Goal: Task Accomplishment & Management: Complete application form

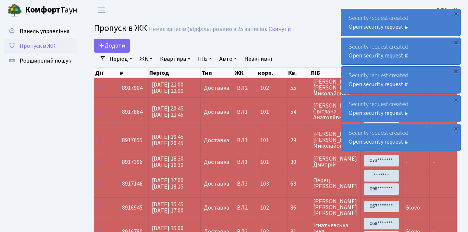
select select "25"
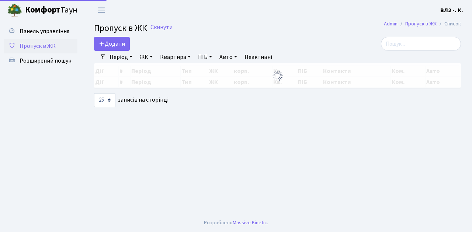
select select "25"
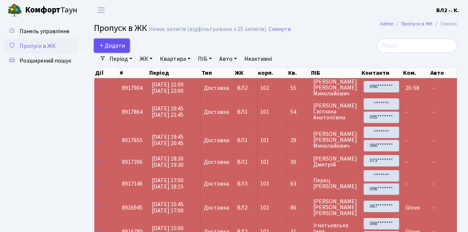
click at [127, 50] on link "Додати" at bounding box center [112, 46] width 36 height 14
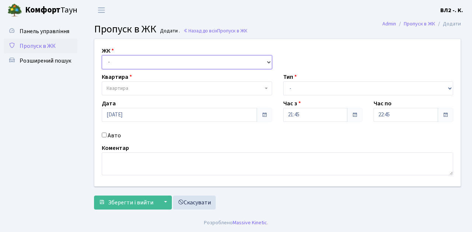
click at [265, 60] on select "- [STREET_ADDRESS][PERSON_NAME]" at bounding box center [187, 62] width 170 height 14
select select "317"
click at [102, 55] on select "- [STREET_ADDRESS][PERSON_NAME]" at bounding box center [187, 62] width 170 height 14
select select
click at [266, 89] on span at bounding box center [266, 88] width 1 height 14
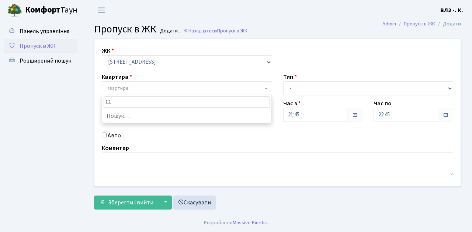
type input "125"
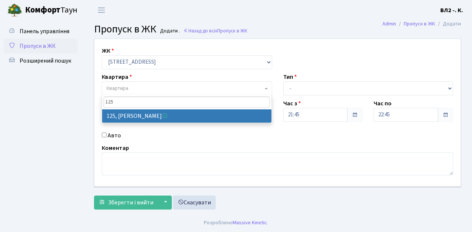
select select "38311"
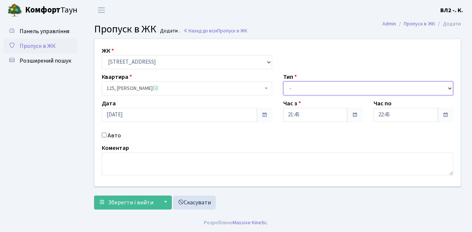
drag, startPoint x: 449, startPoint y: 87, endPoint x: 434, endPoint y: 84, distance: 15.0
click at [449, 87] on select "- Доставка Таксі Гості Сервіс" at bounding box center [368, 88] width 170 height 14
select select "1"
click at [283, 81] on select "- Доставка Таксі Гості Сервіс" at bounding box center [368, 88] width 170 height 14
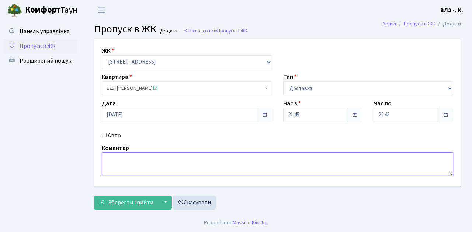
click at [109, 158] on textarea at bounding box center [277, 164] width 351 height 23
type textarea "21-47"
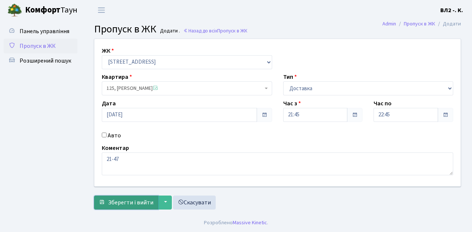
click at [121, 205] on span "Зберегти і вийти" at bounding box center [130, 203] width 45 height 8
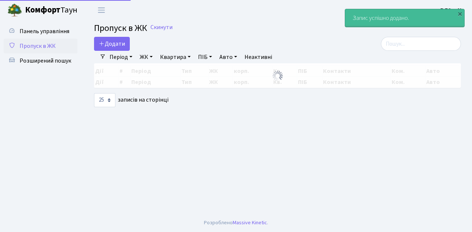
select select "25"
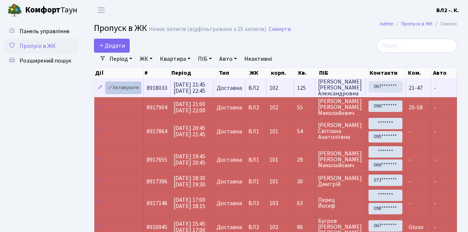
click at [135, 92] on link "Активувати" at bounding box center [123, 87] width 35 height 11
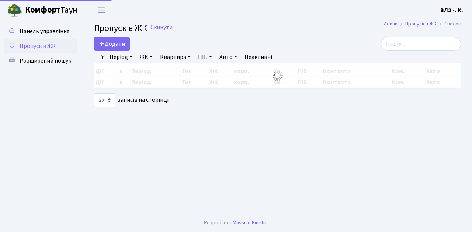
select select "25"
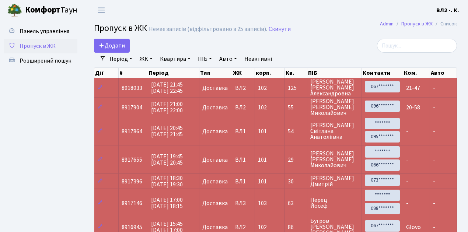
click at [178, 86] on span "25.08.2025 21:45 25.08.2025 22:45" at bounding box center [167, 88] width 32 height 14
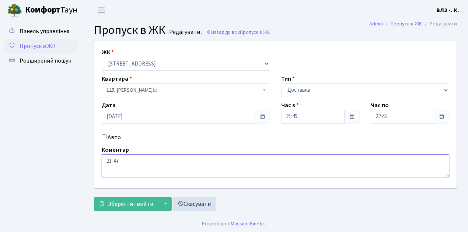
click at [106, 161] on textarea "21-47" at bounding box center [276, 165] width 348 height 23
type textarea "Glovo 21-47"
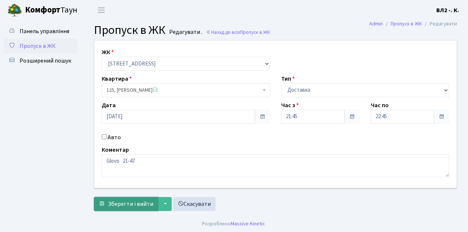
drag, startPoint x: 112, startPoint y: 202, endPoint x: 129, endPoint y: 202, distance: 17.3
click at [111, 202] on span "Зберегти і вийти" at bounding box center [130, 204] width 45 height 8
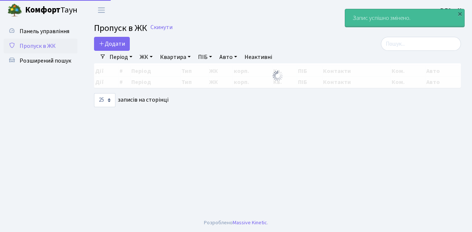
select select "25"
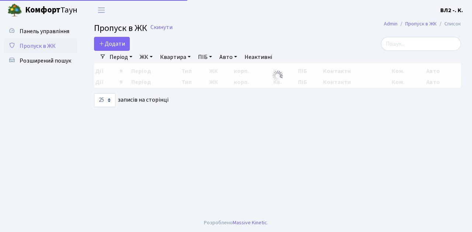
select select "25"
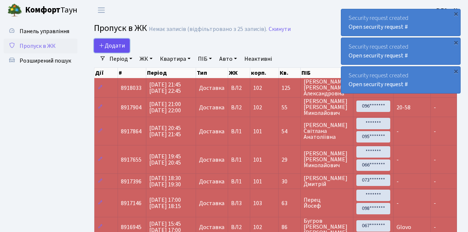
click at [121, 50] on link "Додати" at bounding box center [112, 46] width 36 height 14
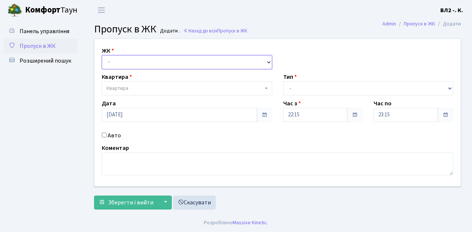
click at [268, 63] on select "- ВЛ1, Ужгородський пров., 4/1 ВЛ2, Голосіївський просп., 76 ВЛ3, пр.Голосіївсь…" at bounding box center [187, 62] width 170 height 14
select select "317"
click at [102, 55] on select "- ВЛ1, Ужгородський пров., 4/1 ВЛ2, Голосіївський просп., 76 ВЛ3, пр.Голосіївсь…" at bounding box center [187, 62] width 170 height 14
select select
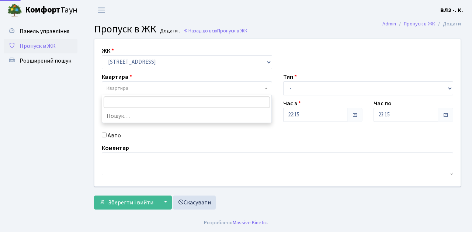
click at [264, 86] on span "Квартира" at bounding box center [187, 88] width 170 height 14
type input "188"
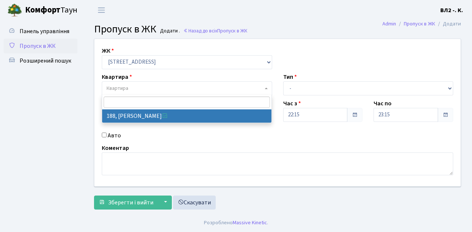
select select "40000"
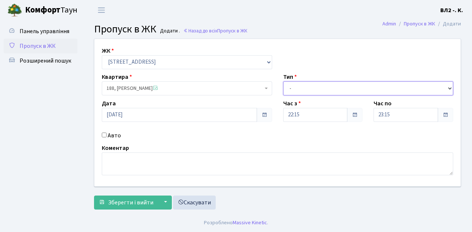
click at [450, 87] on select "- Доставка Таксі Гості Сервіс" at bounding box center [368, 88] width 170 height 14
select select "1"
click at [283, 81] on select "- Доставка Таксі Гості Сервіс" at bounding box center [368, 88] width 170 height 14
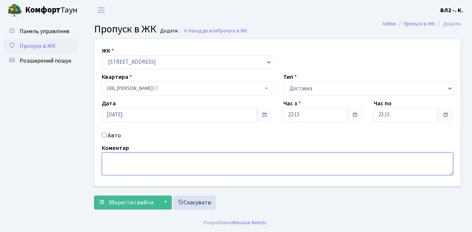
drag, startPoint x: 111, startPoint y: 158, endPoint x: 117, endPoint y: 156, distance: 7.3
click at [111, 158] on textarea at bounding box center [277, 164] width 351 height 23
type textarea "22-06"
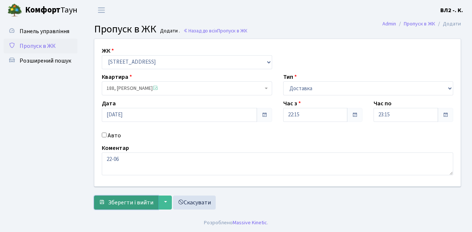
click at [115, 206] on span "Зберегти і вийти" at bounding box center [130, 203] width 45 height 8
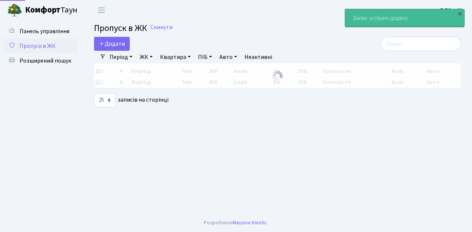
select select "25"
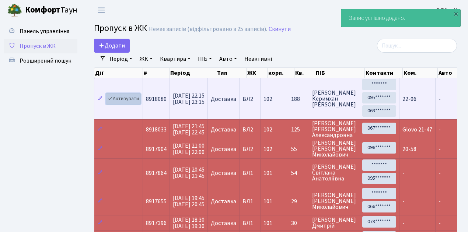
click at [137, 102] on link "Активувати" at bounding box center [123, 98] width 35 height 11
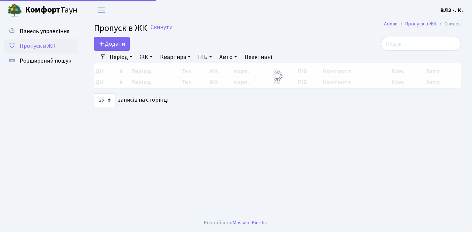
select select "25"
